Goal: Check status: Check status

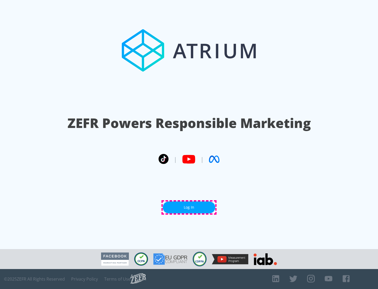
click at [189, 207] on link "Log In" at bounding box center [189, 207] width 52 height 12
